Goal: Check status: Check status

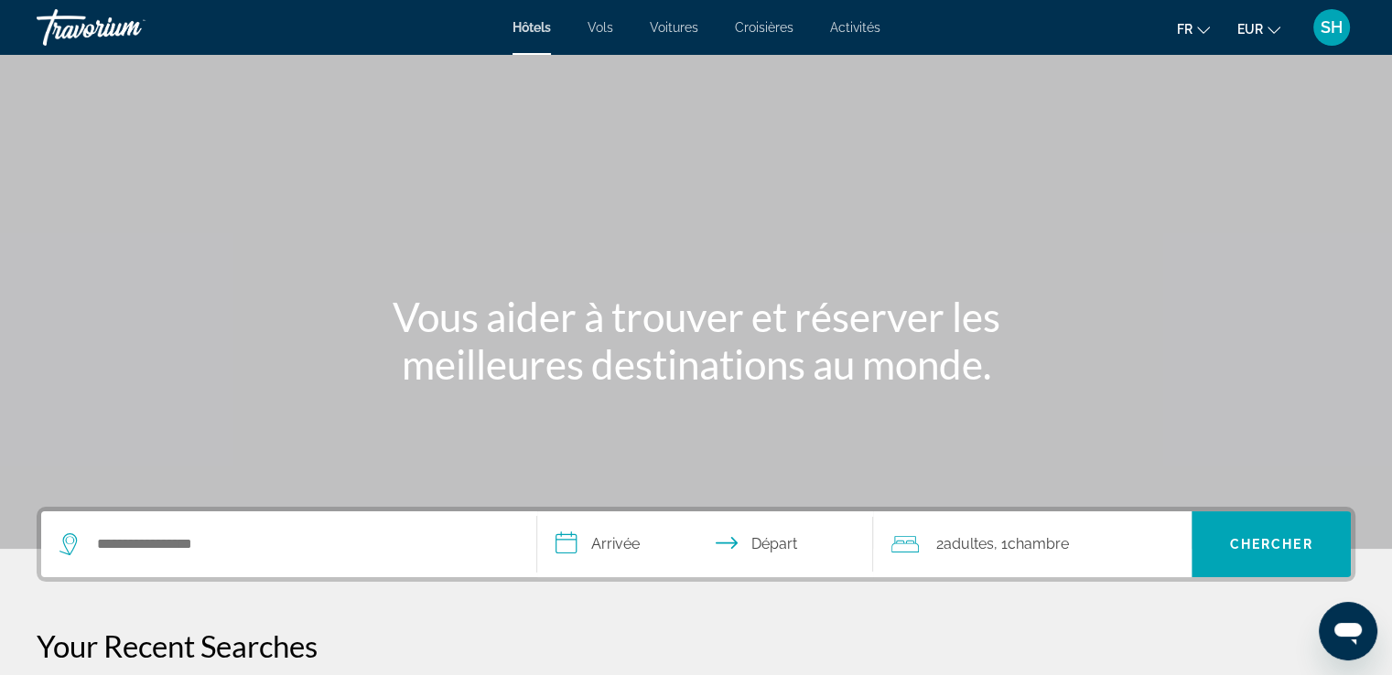
click at [1332, 27] on span "SH" at bounding box center [1331, 27] width 22 height 18
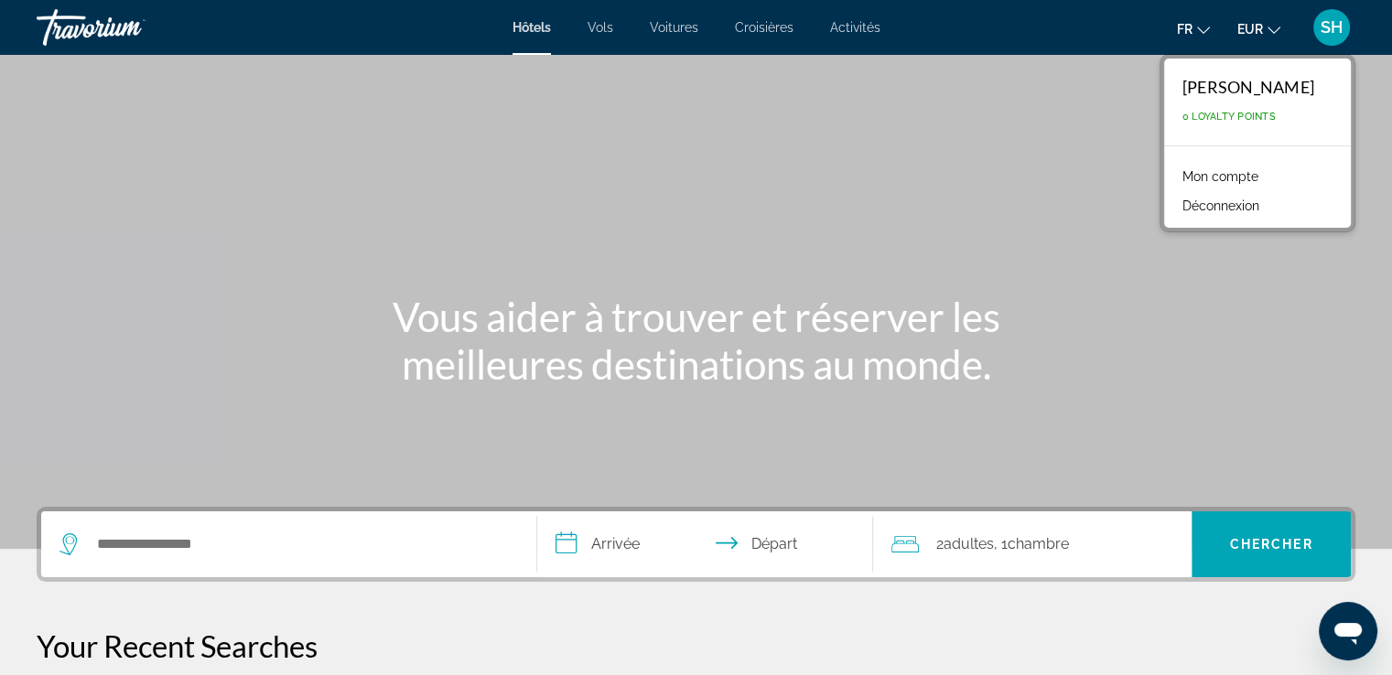
click at [1267, 178] on link "Mon compte" at bounding box center [1220, 177] width 94 height 24
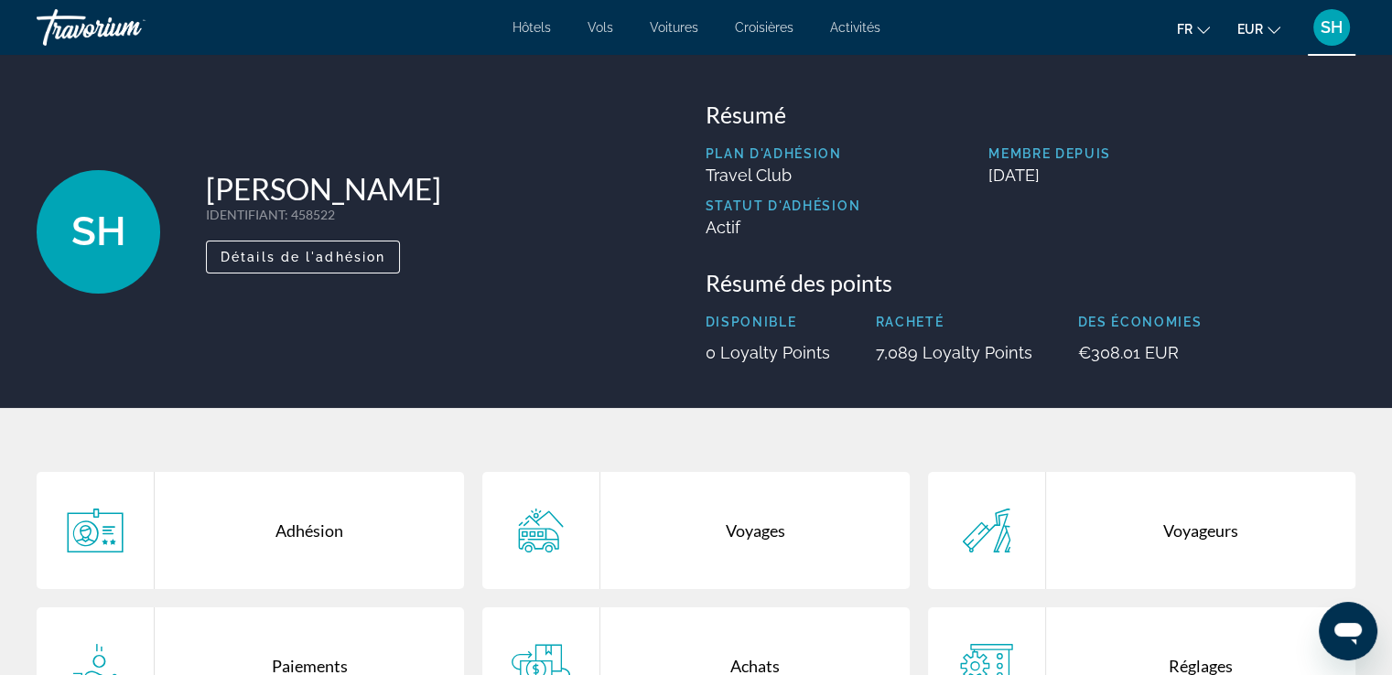
click at [759, 532] on div "Voyages" at bounding box center [754, 530] width 309 height 117
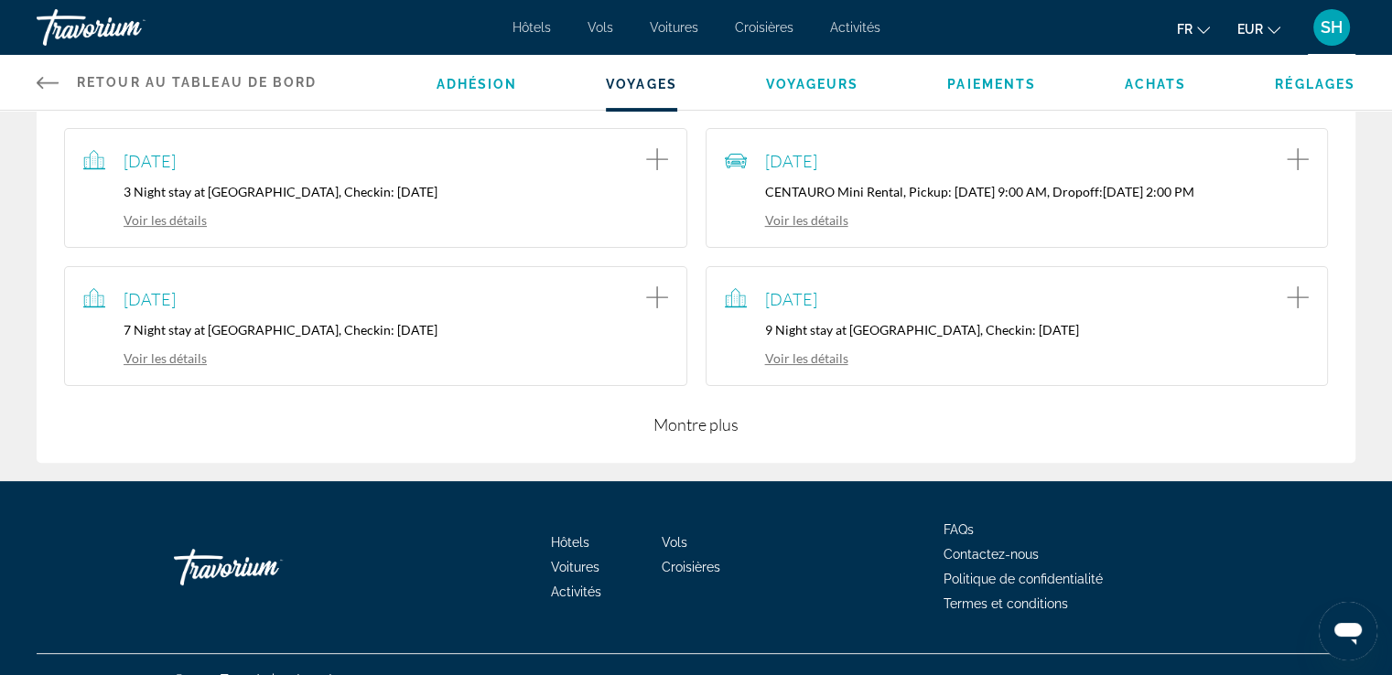
scroll to position [511, 0]
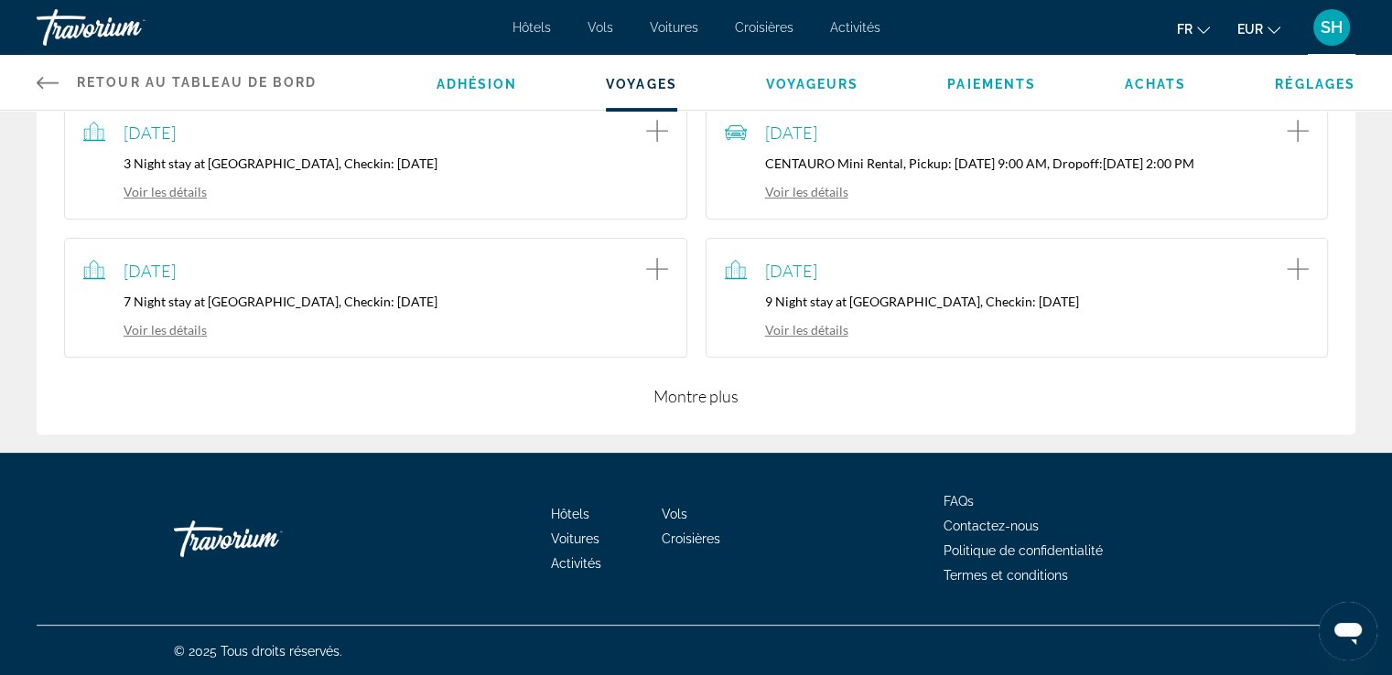
click at [684, 390] on button "Montre plus" at bounding box center [695, 396] width 85 height 22
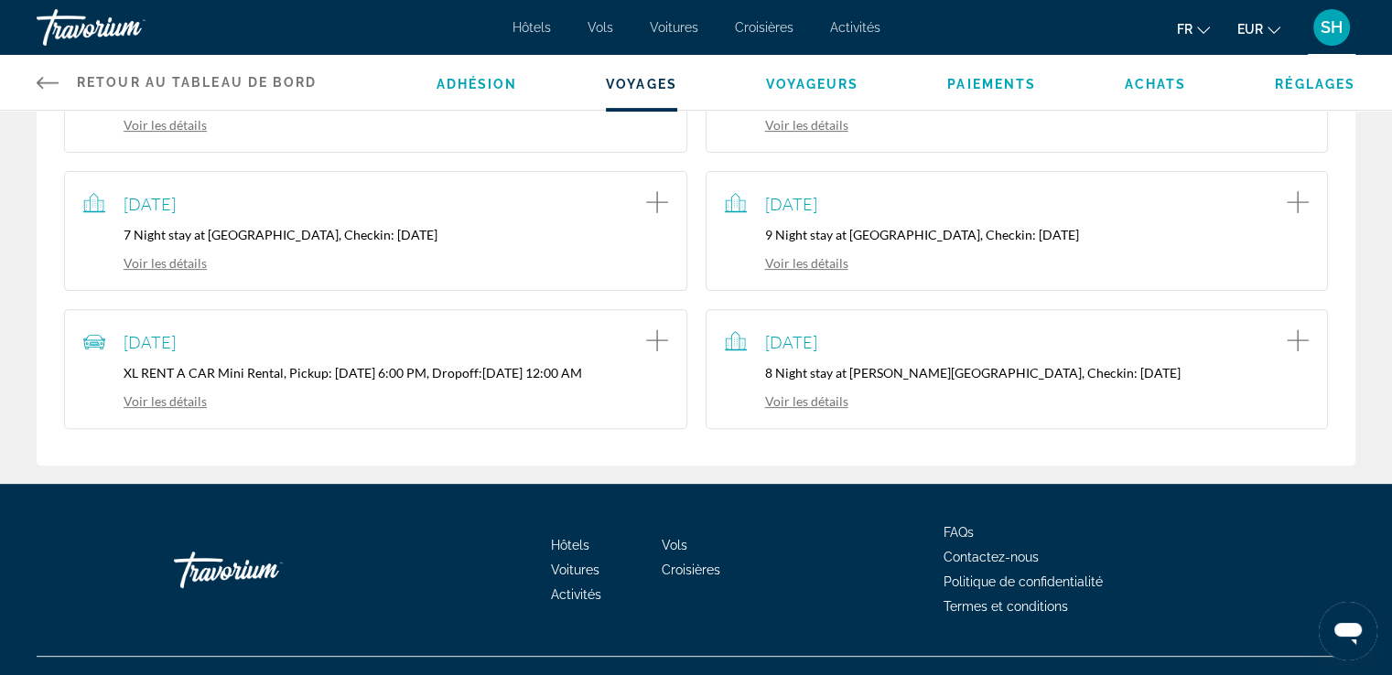
scroll to position [608, 0]
